Goal: Task Accomplishment & Management: Manage account settings

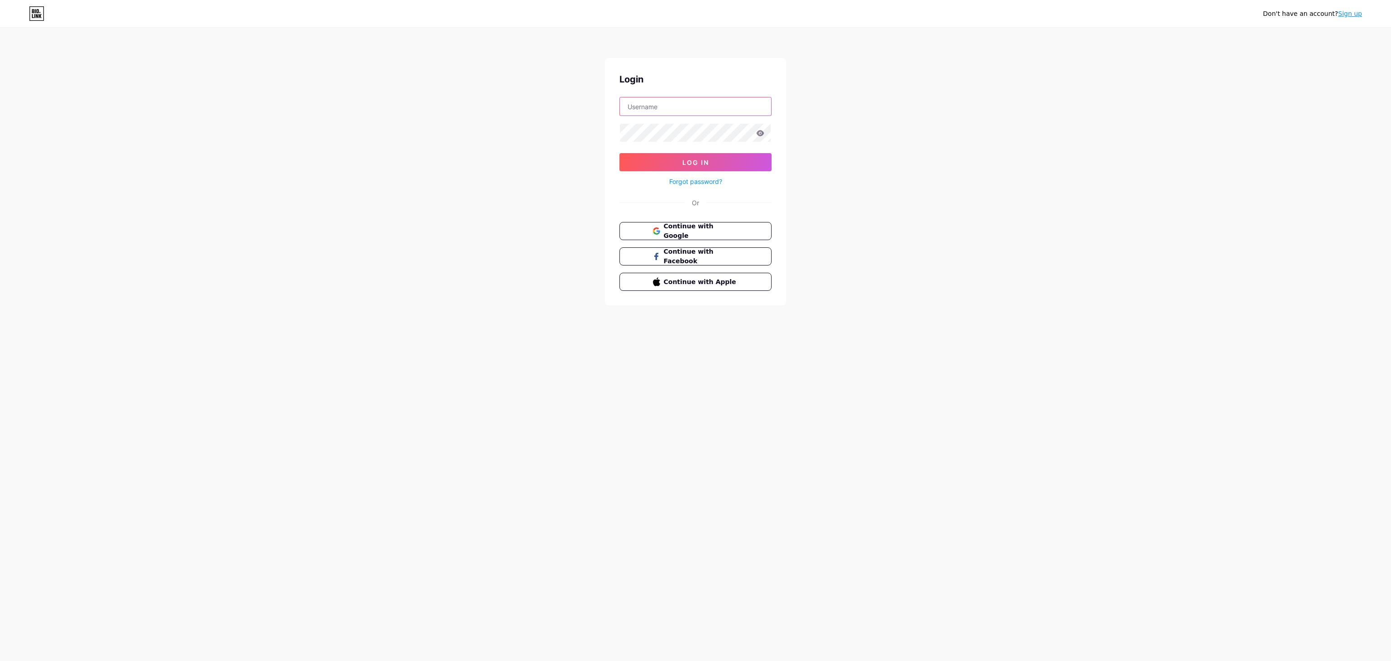
click at [701, 111] on input "text" at bounding box center [695, 106] width 151 height 18
type input "[EMAIL_ADDRESS][DOMAIN_NAME]"
click at [619, 153] on button "Log In" at bounding box center [695, 162] width 152 height 18
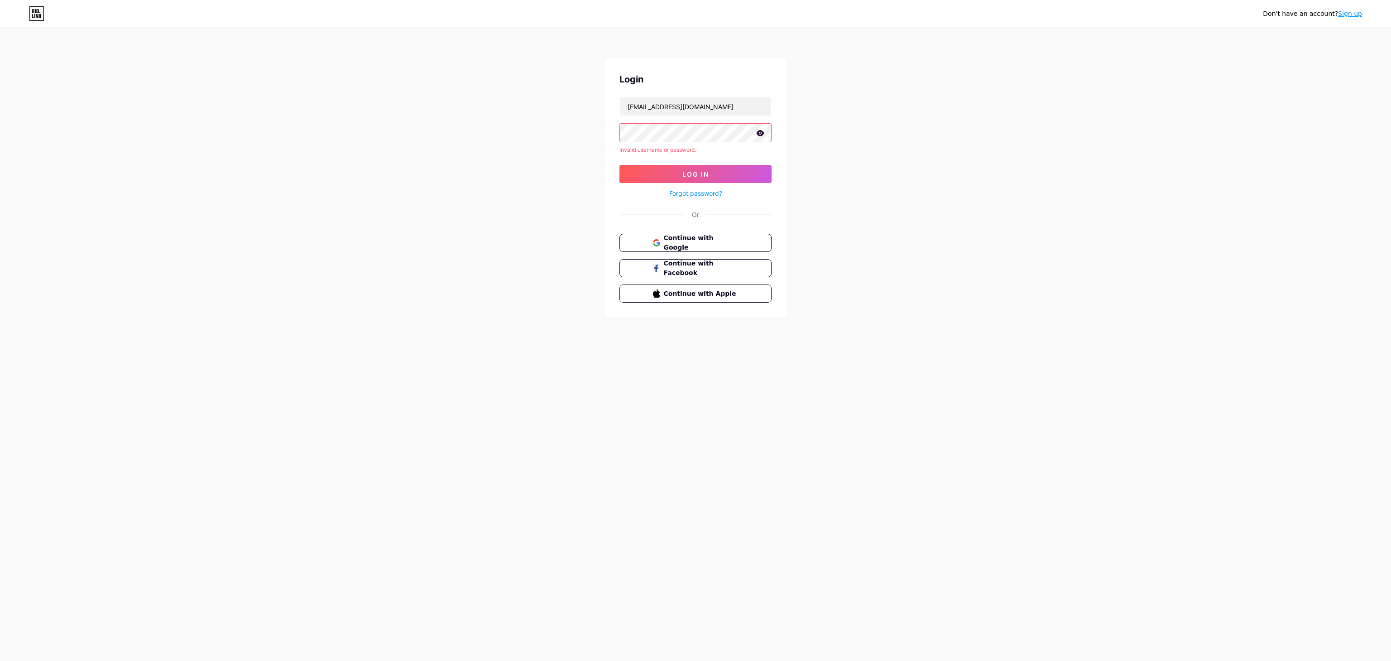
click at [717, 195] on link "Forgot password?" at bounding box center [695, 193] width 53 height 10
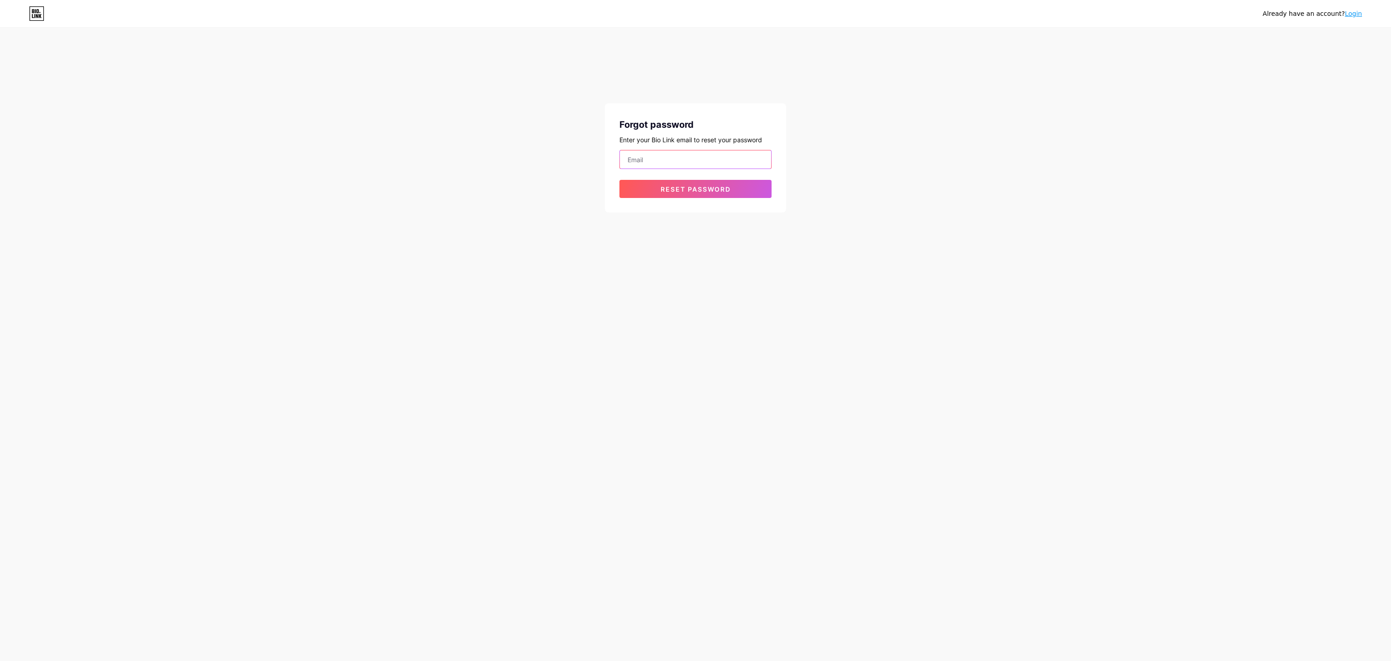
click at [761, 165] on input "email" at bounding box center [695, 159] width 151 height 18
type input "[EMAIL_ADDRESS][DOMAIN_NAME]"
click at [679, 184] on button "Reset password" at bounding box center [695, 189] width 152 height 18
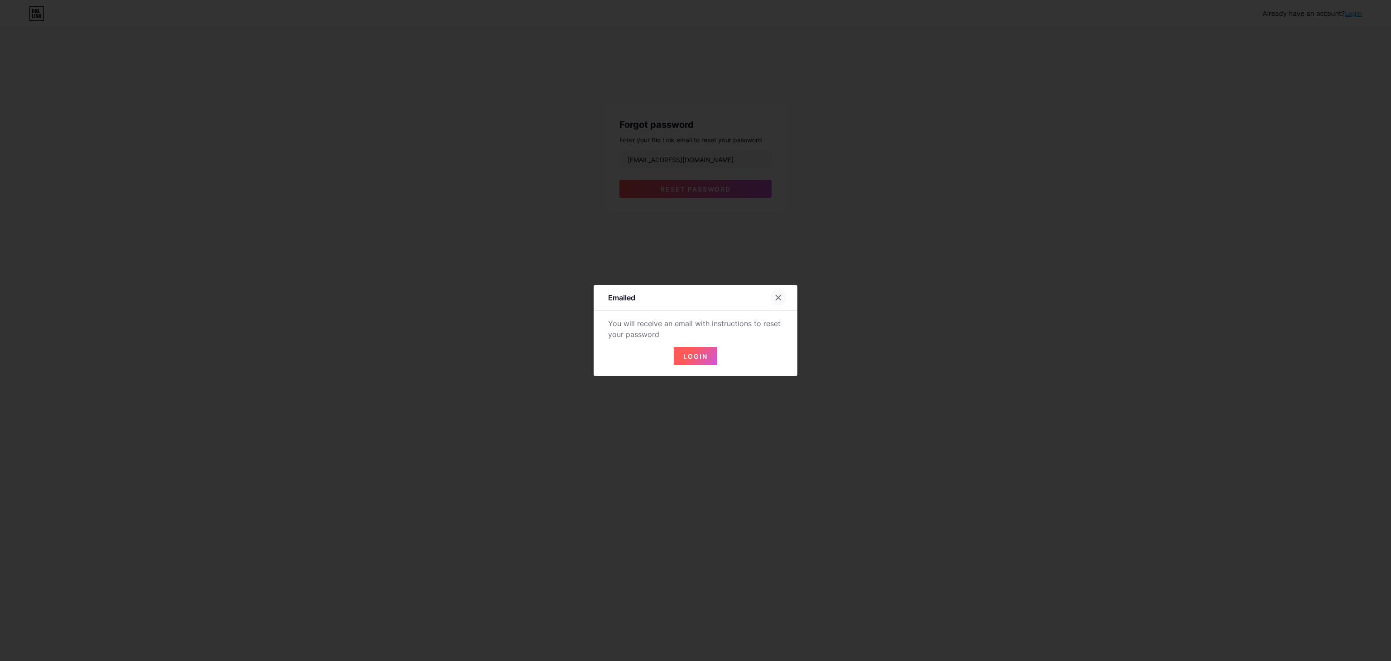
click at [783, 294] on div at bounding box center [778, 297] width 16 height 16
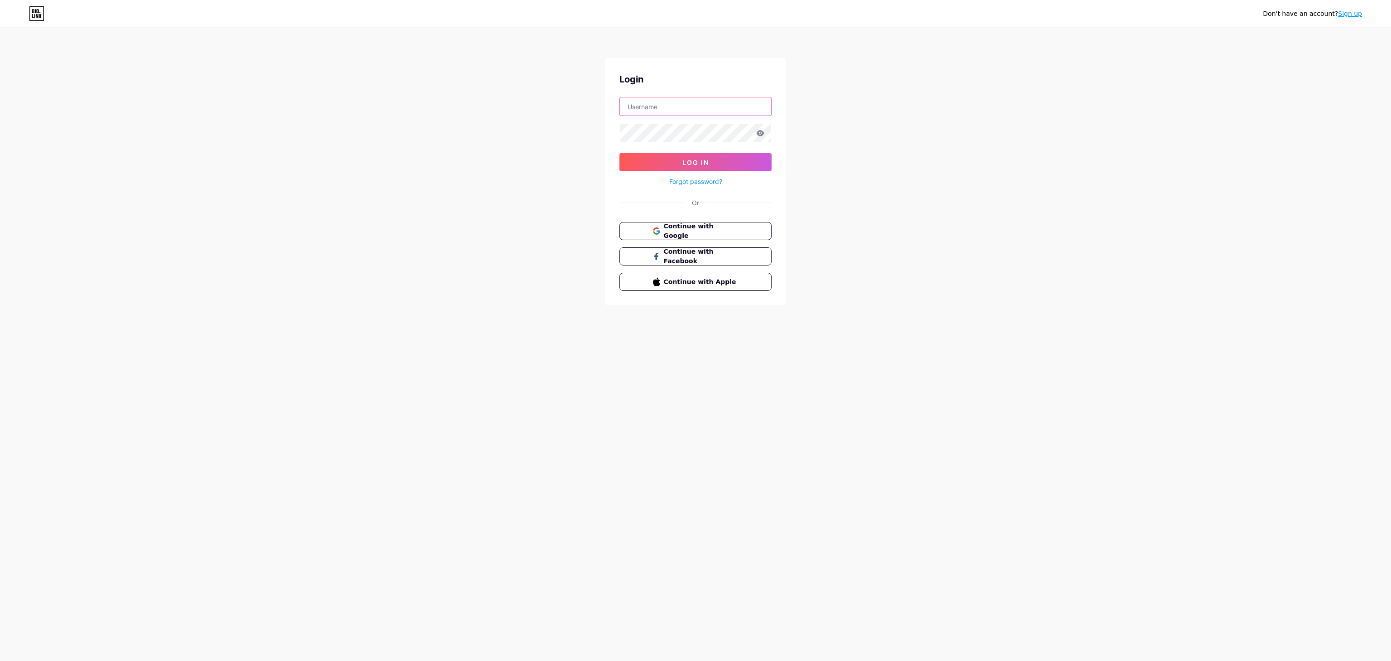
click at [686, 106] on input "text" at bounding box center [695, 106] width 151 height 18
type input "harryerinfletcher@gmail.com"
click at [619, 153] on button "Log In" at bounding box center [695, 162] width 152 height 18
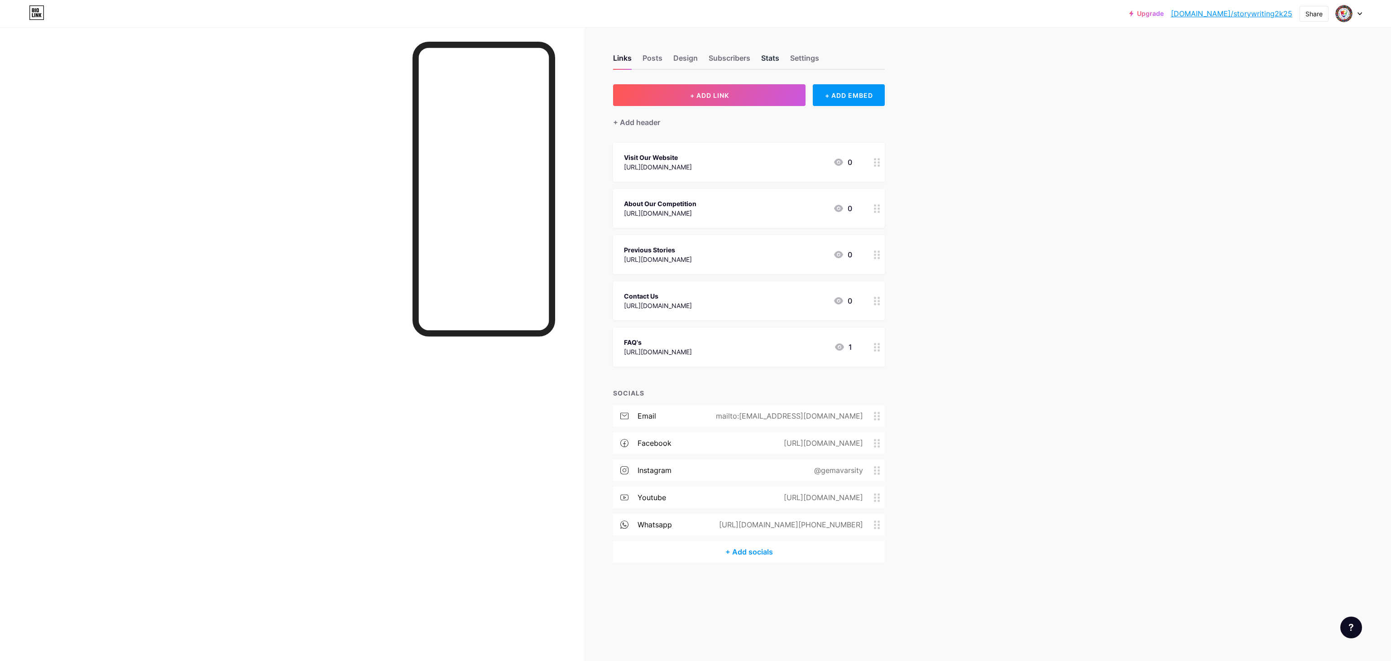
click at [773, 57] on div "Stats" at bounding box center [770, 61] width 18 height 16
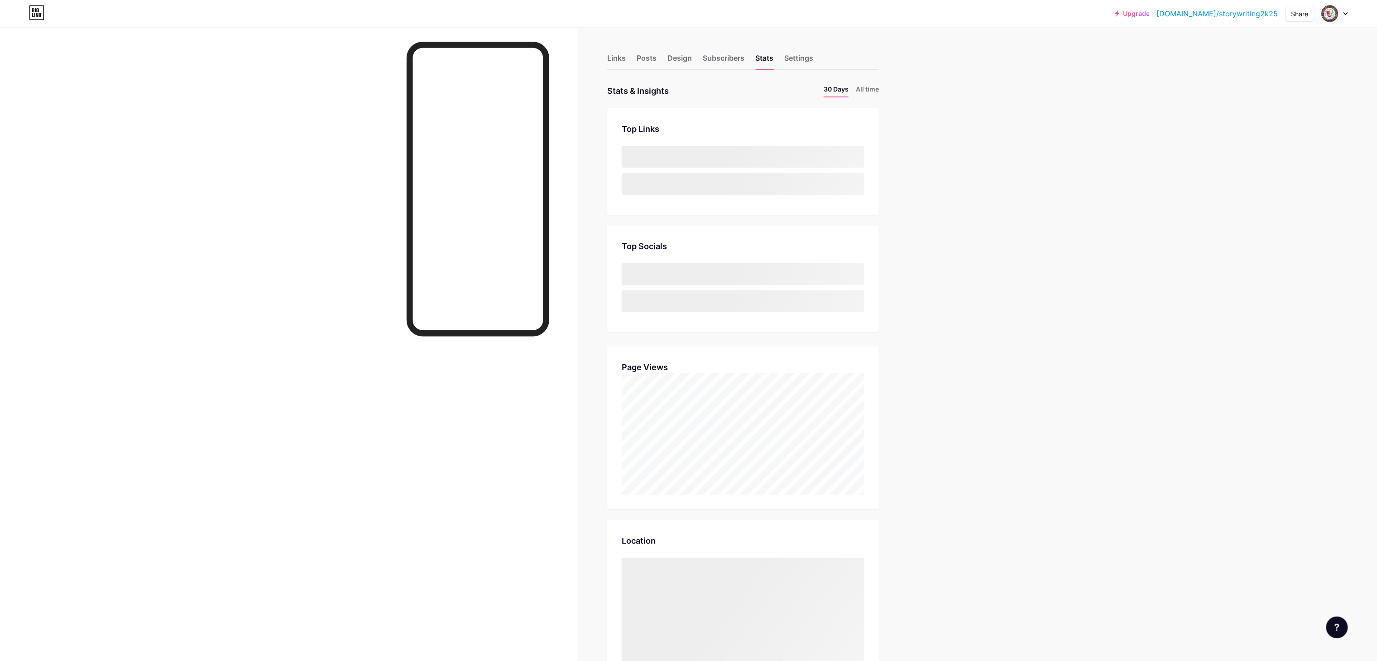
scroll to position [661, 1377]
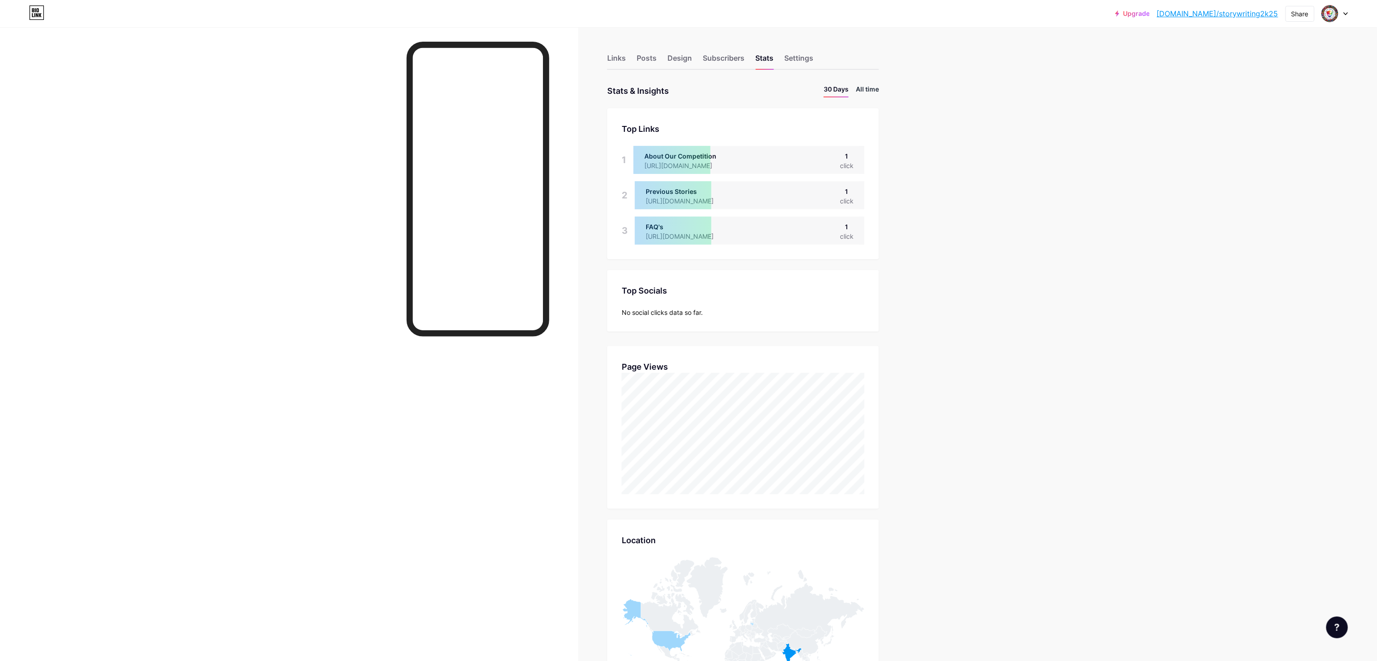
click at [874, 91] on li "All time" at bounding box center [867, 90] width 23 height 13
